Goal: Information Seeking & Learning: Compare options

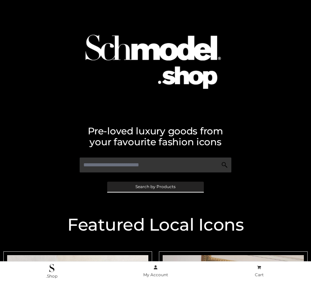
click at [155, 187] on span "Search by Products" at bounding box center [156, 187] width 40 height 4
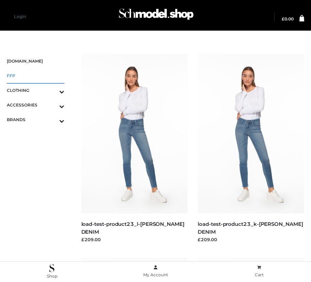
click at [35, 76] on span "FFP" at bounding box center [36, 76] width 58 height 8
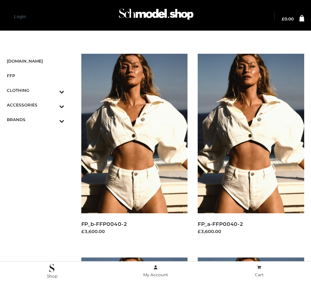
scroll to position [212, 0]
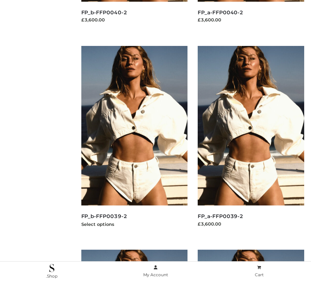
click at [134, 141] on img at bounding box center [134, 126] width 107 height 160
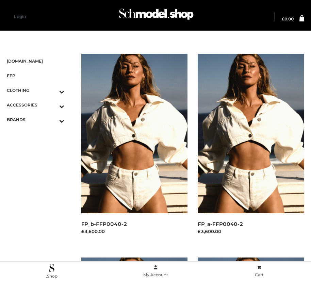
scroll to position [8, 0]
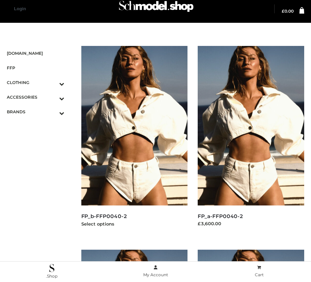
click at [134, 141] on img at bounding box center [134, 126] width 107 height 160
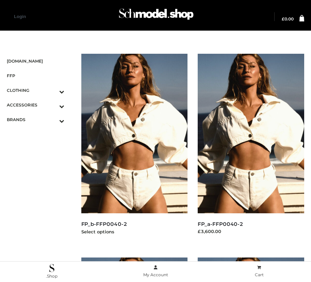
scroll to position [620, 0]
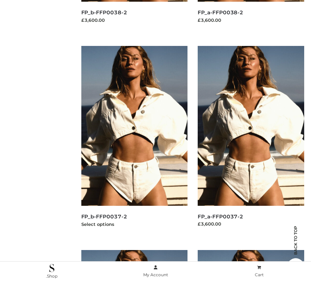
click at [134, 141] on img at bounding box center [134, 126] width 107 height 160
click at [251, 141] on img at bounding box center [251, 126] width 107 height 160
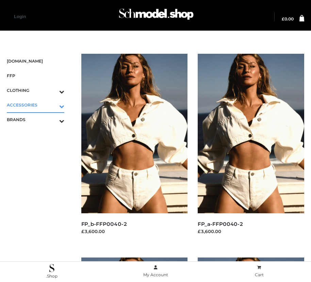
click at [52, 105] on icon "Toggle Submenu" at bounding box center [26, 106] width 76 height 8
click at [39, 134] on span "JEWELRY" at bounding box center [39, 134] width 51 height 8
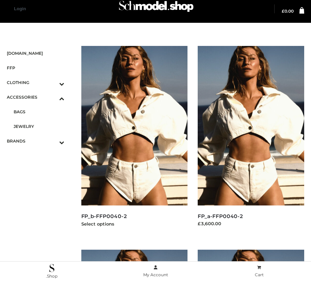
click at [134, 141] on img at bounding box center [134, 126] width 107 height 160
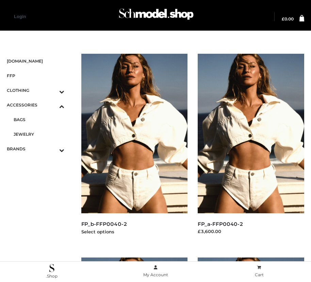
scroll to position [212, 0]
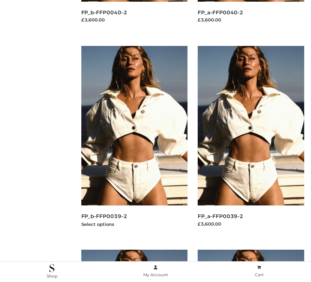
click at [134, 141] on img at bounding box center [134, 126] width 107 height 160
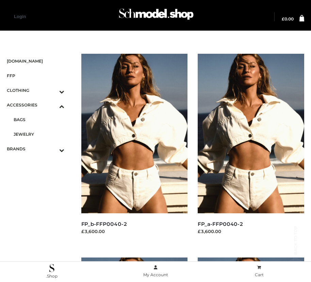
scroll to position [1028, 0]
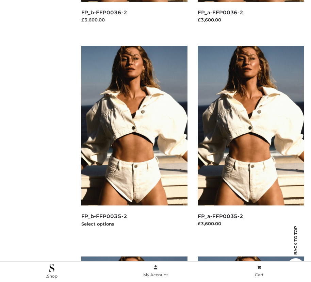
click at [134, 141] on img at bounding box center [134, 126] width 107 height 160
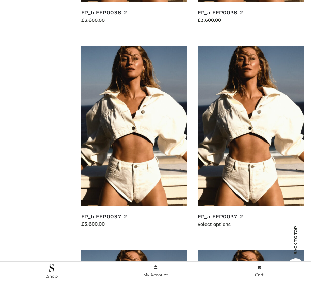
click at [251, 141] on img at bounding box center [251, 126] width 107 height 160
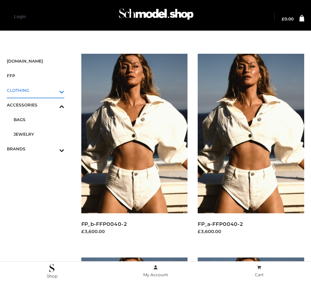
click at [52, 90] on icon "Toggle Submenu" at bounding box center [26, 92] width 76 height 8
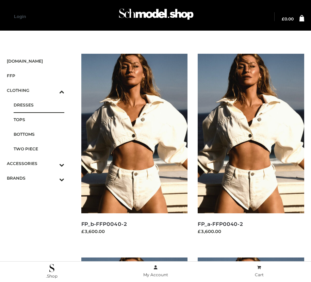
click at [39, 105] on span "DRESSES" at bounding box center [39, 105] width 51 height 8
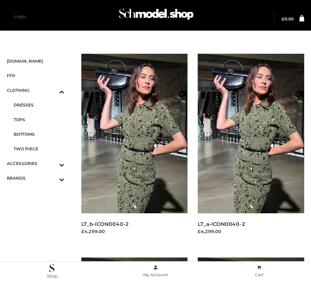
scroll to position [824, 0]
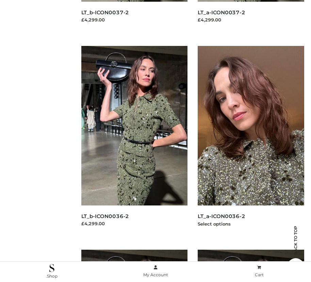
click at [251, 141] on img at bounding box center [251, 126] width 107 height 160
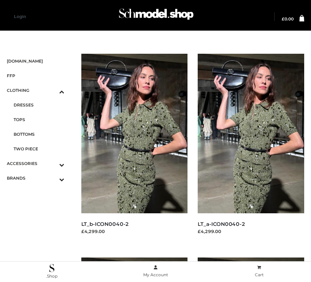
scroll to position [416, 0]
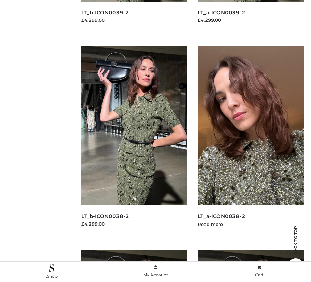
click at [251, 141] on img at bounding box center [251, 126] width 107 height 160
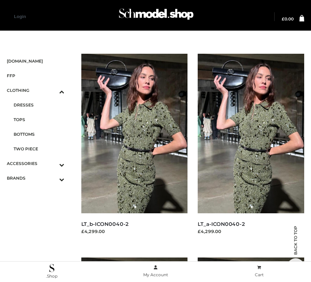
scroll to position [212, 0]
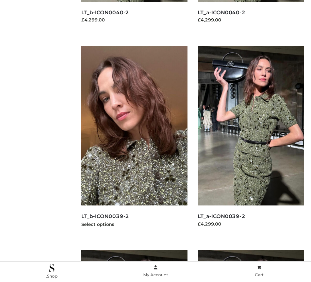
click at [134, 141] on img at bounding box center [134, 126] width 107 height 160
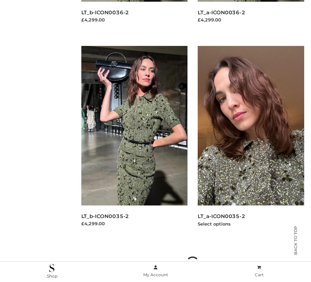
click at [251, 141] on img at bounding box center [251, 126] width 107 height 160
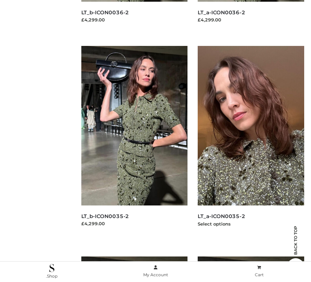
scroll to position [0, 0]
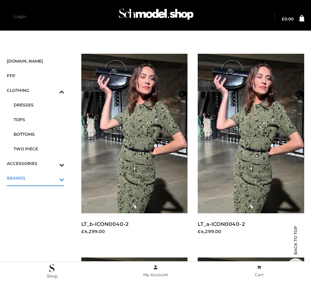
click at [52, 178] on icon "Toggle Submenu" at bounding box center [26, 180] width 76 height 8
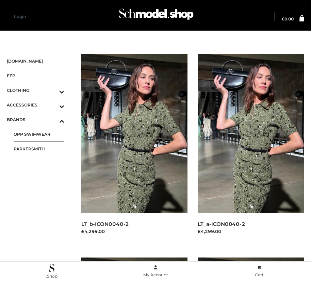
click at [39, 134] on span "OPP SWIMWEAR" at bounding box center [39, 134] width 51 height 8
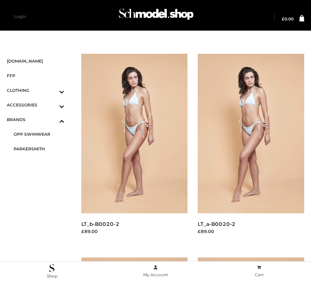
scroll to position [416, 0]
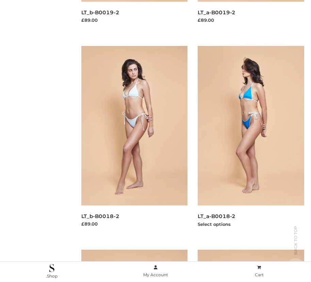
click at [251, 141] on img at bounding box center [251, 126] width 107 height 160
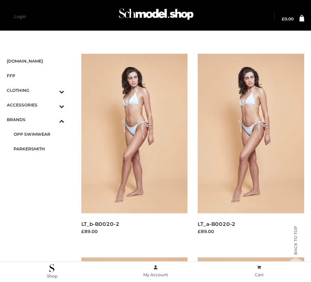
scroll to position [212, 0]
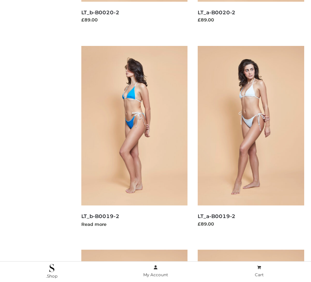
click at [134, 141] on img at bounding box center [134, 126] width 107 height 160
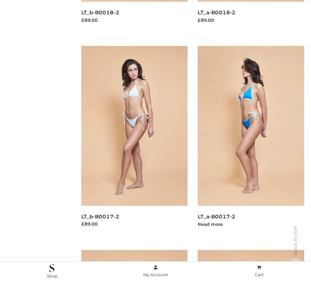
click at [251, 141] on img at bounding box center [251, 126] width 107 height 160
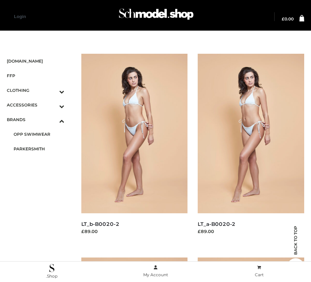
scroll to position [212, 0]
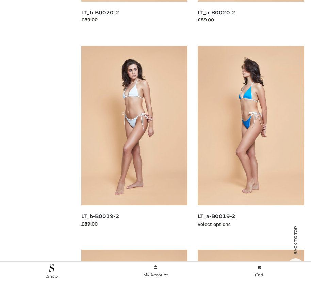
click at [251, 141] on img at bounding box center [251, 126] width 107 height 160
